Goal: Answer question/provide support

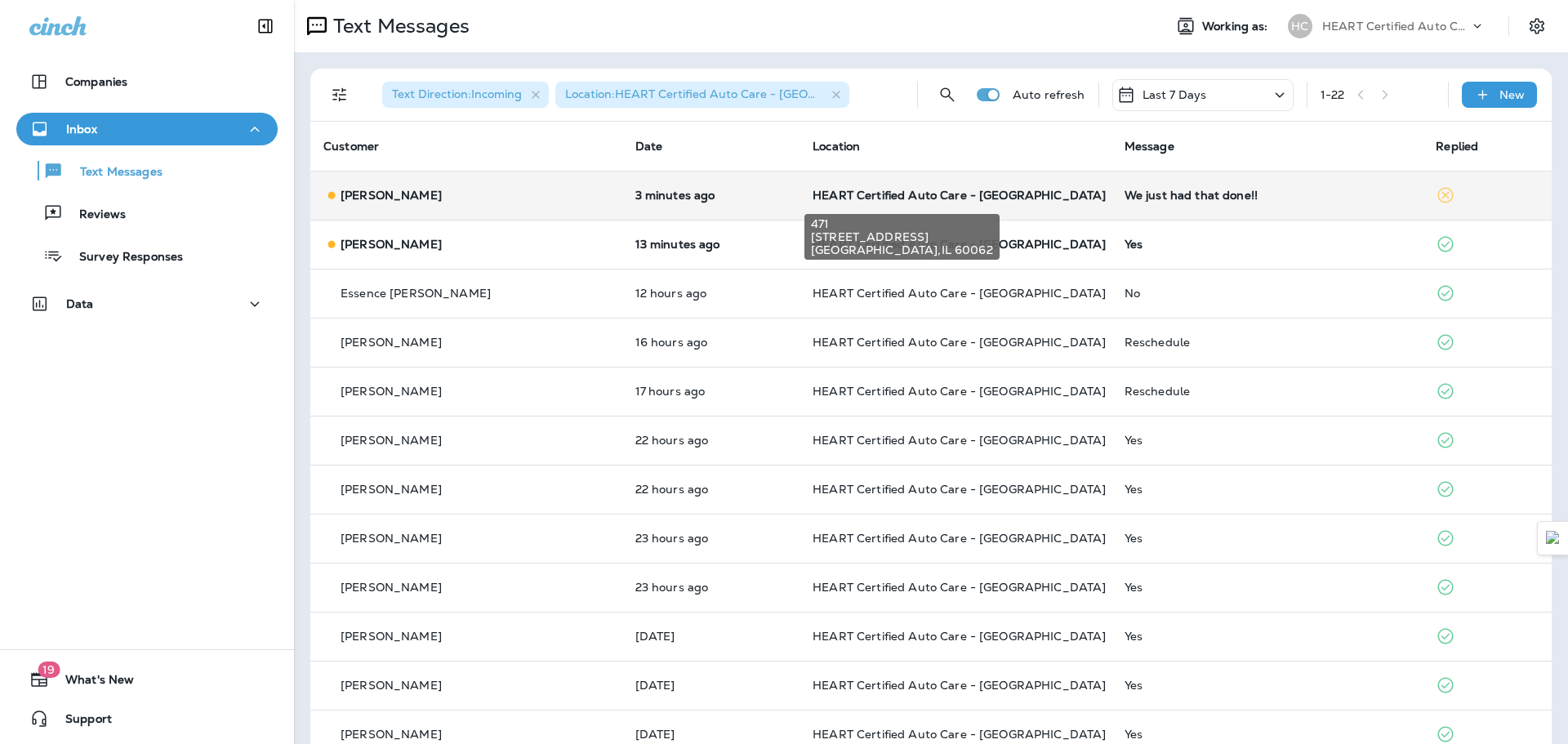
click at [939, 193] on span "HEART Certified Auto Care - [GEOGRAPHIC_DATA]" at bounding box center [958, 195] width 293 height 15
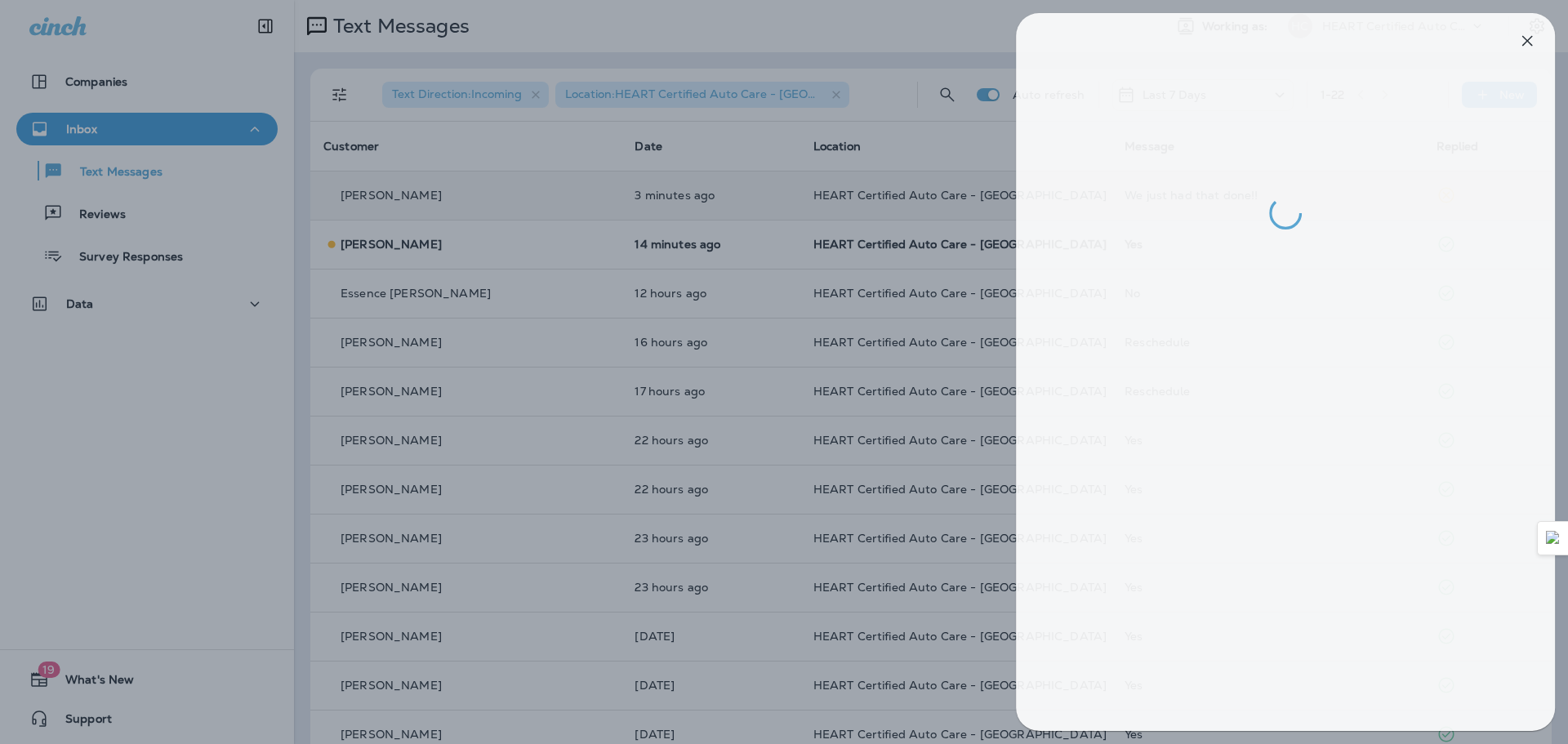
click at [97, 131] on div at bounding box center [792, 372] width 1568 height 744
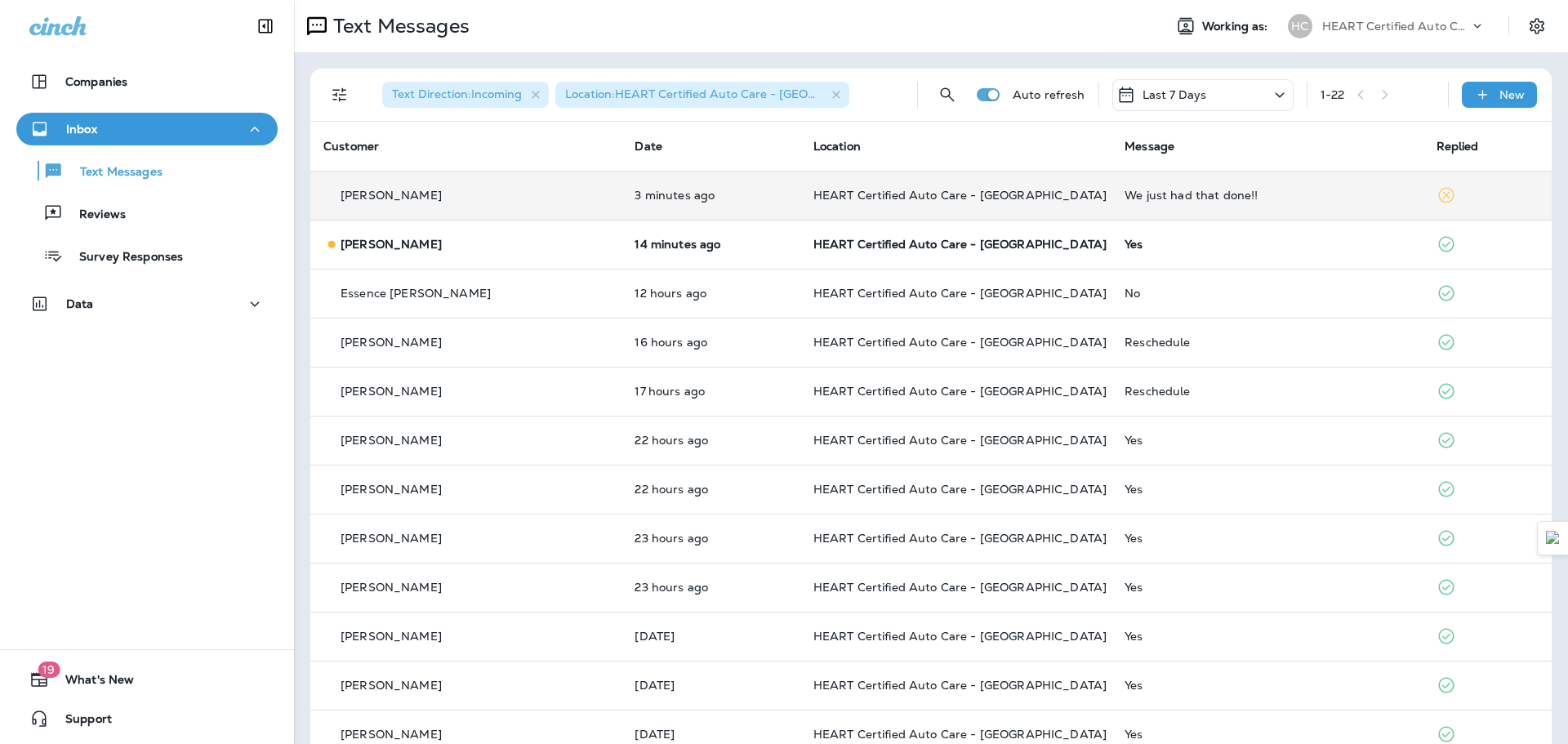
click at [400, 189] on p "[PERSON_NAME]" at bounding box center [391, 195] width 101 height 13
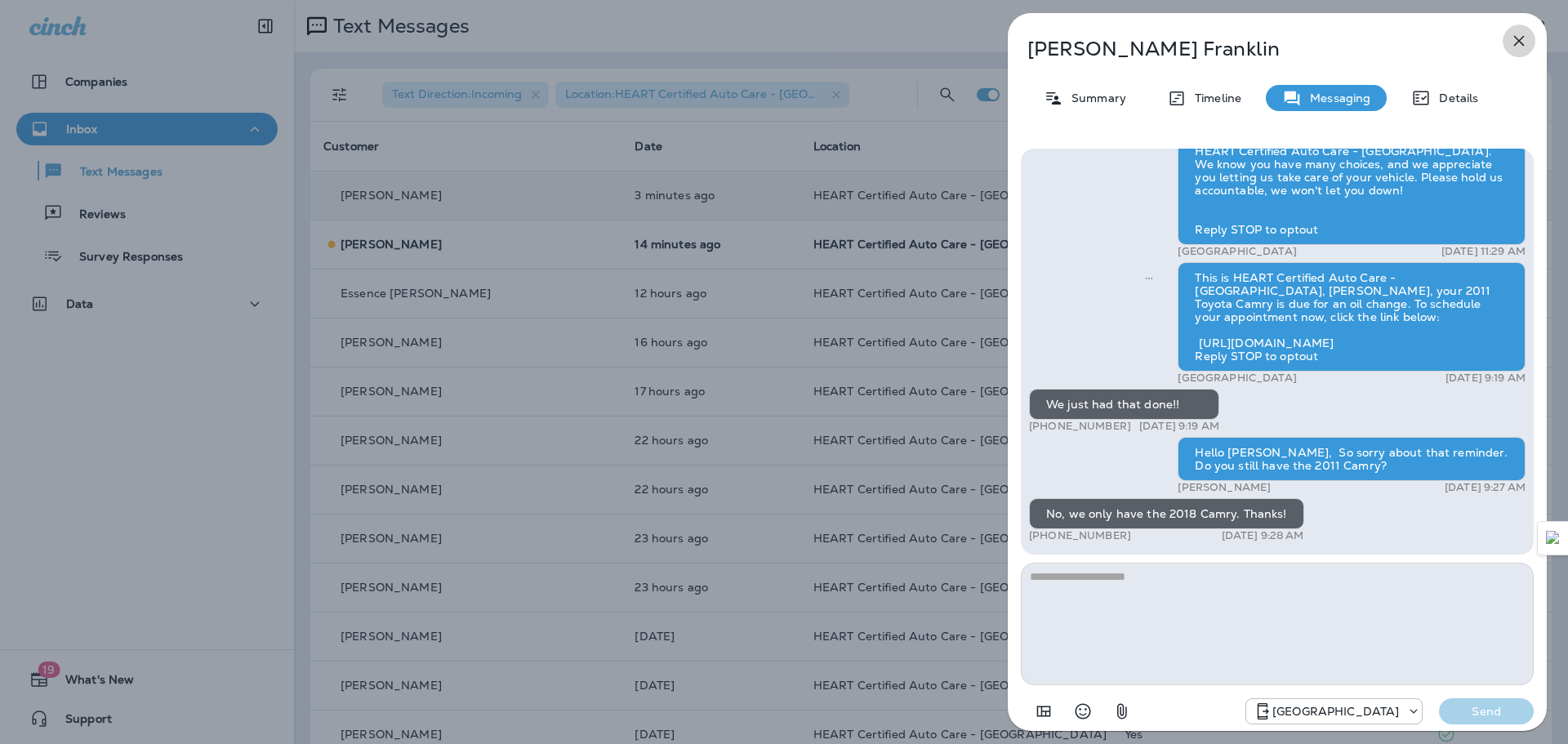
click at [1528, 44] on icon "button" at bounding box center [1518, 40] width 19 height 19
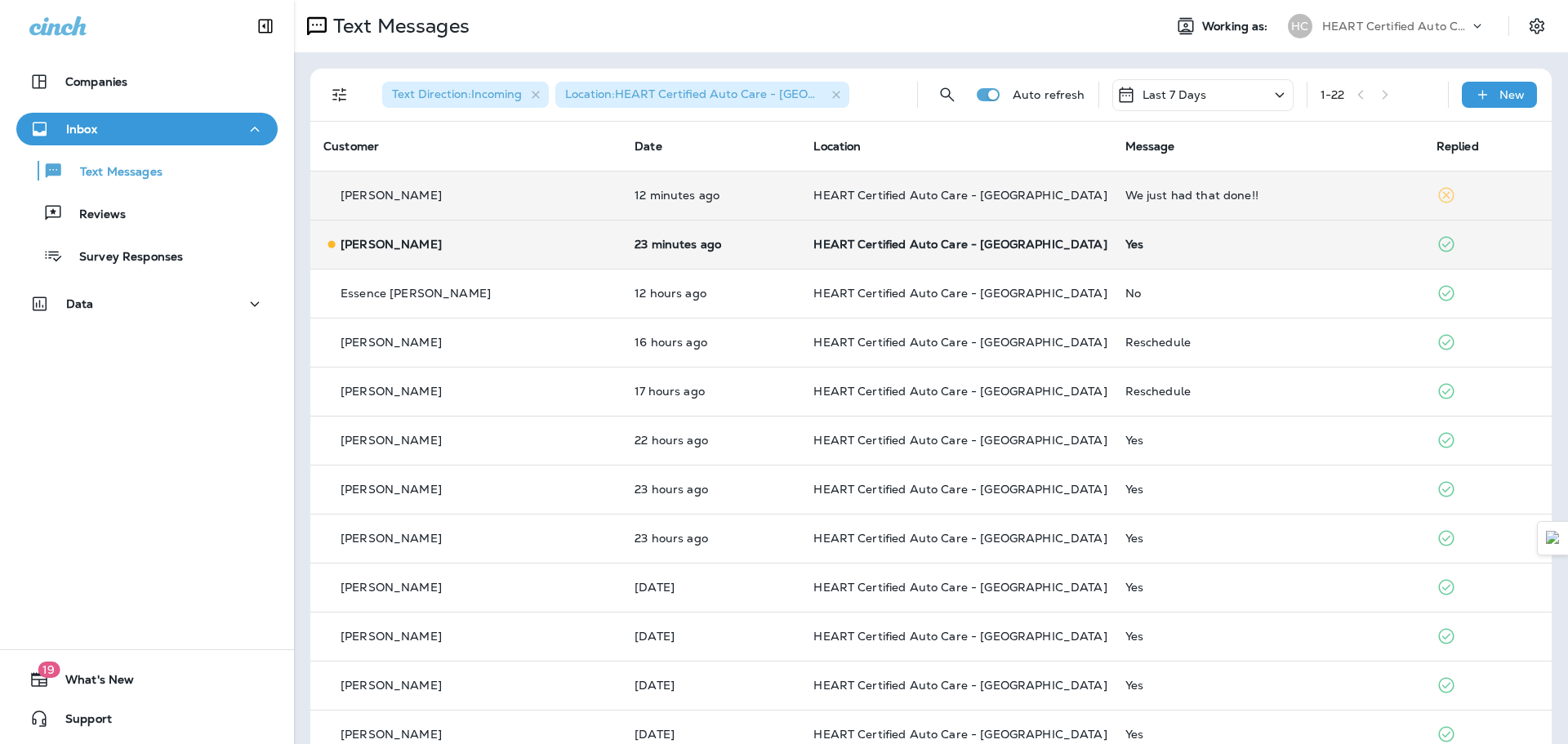
click at [943, 236] on td "HEART Certified Auto Care - [GEOGRAPHIC_DATA]" at bounding box center [956, 245] width 311 height 49
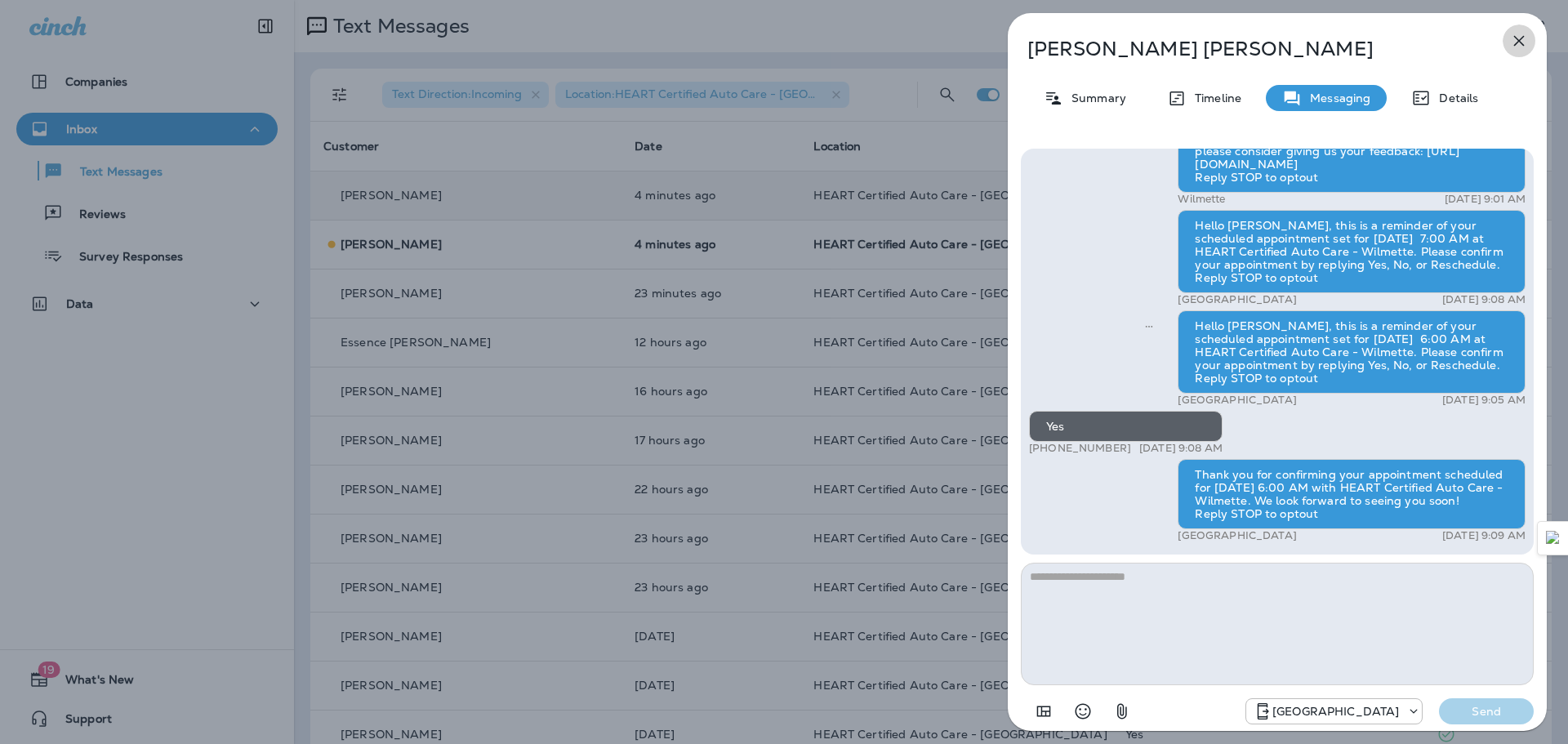
click at [1529, 42] on button "button" at bounding box center [1519, 41] width 33 height 33
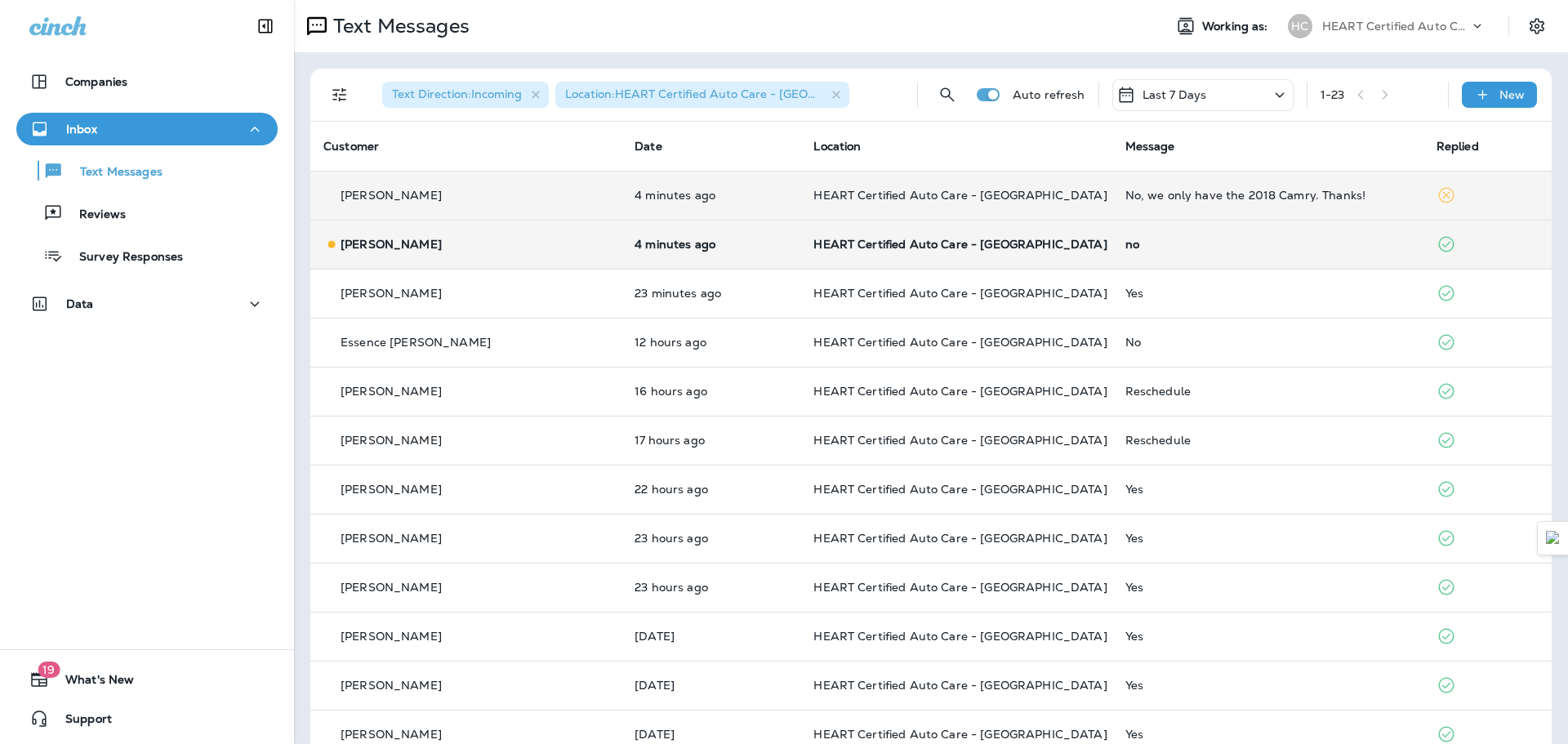
click at [1125, 248] on div "no" at bounding box center [1268, 244] width 285 height 13
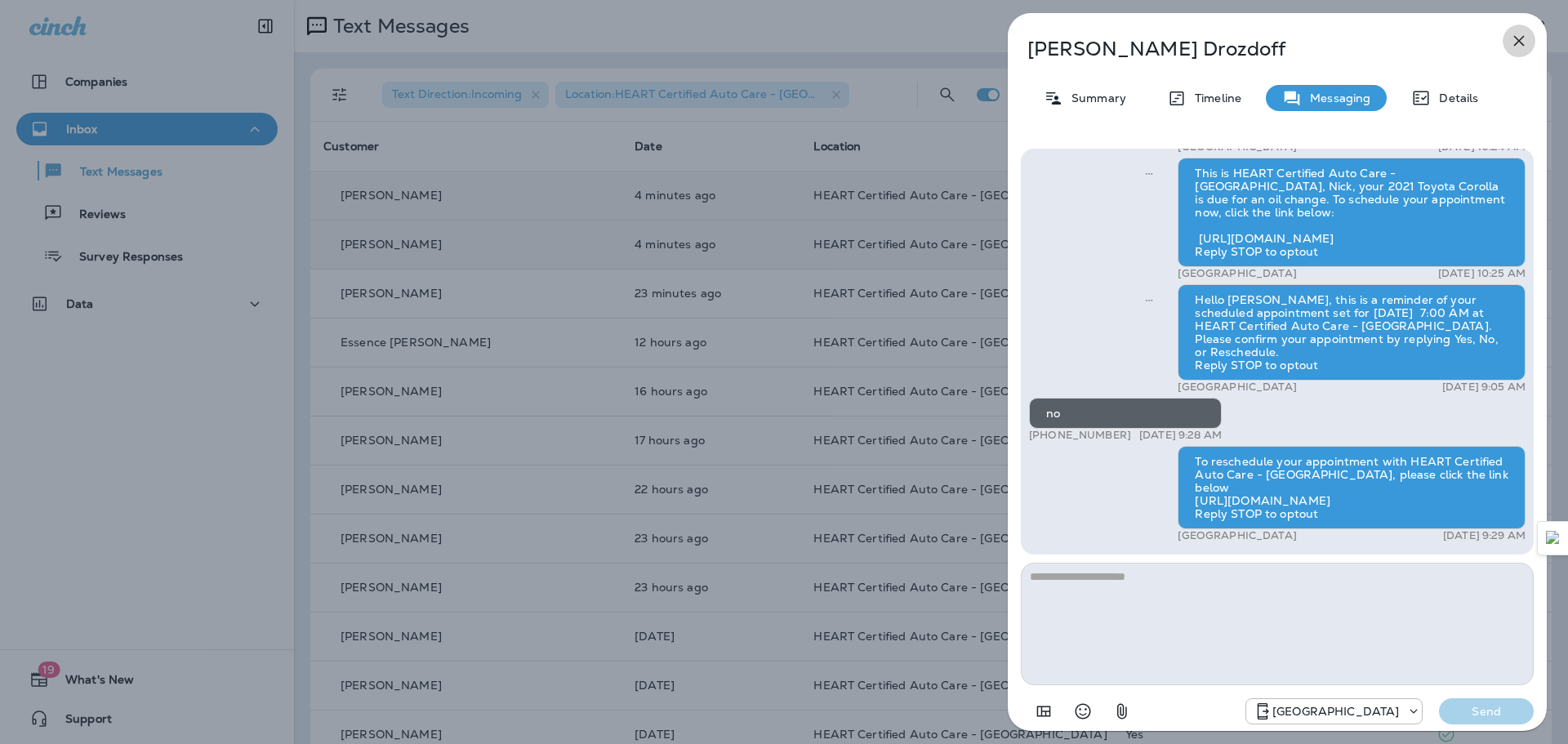
click at [1506, 44] on button "button" at bounding box center [1519, 41] width 33 height 33
